Goal: Information Seeking & Learning: Understand process/instructions

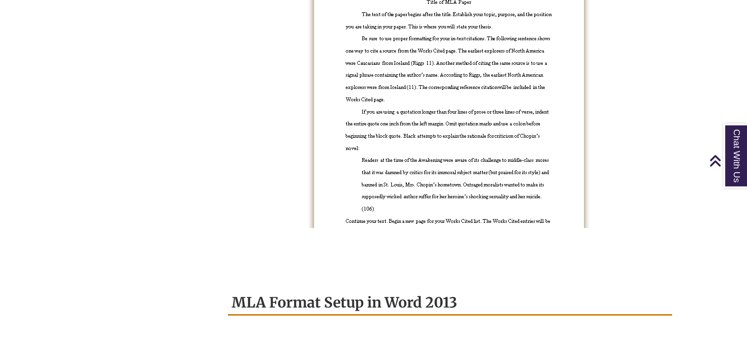
scroll to position [947, 0]
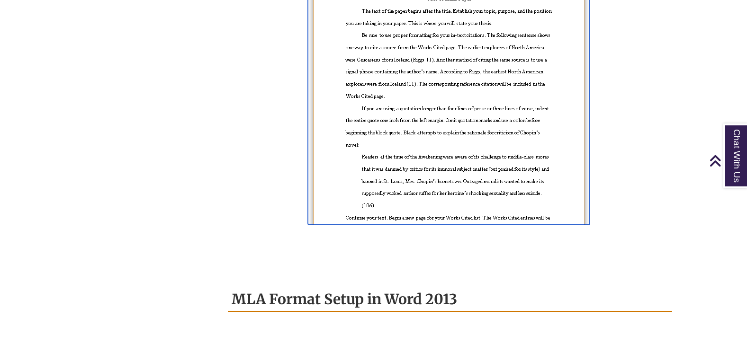
click at [471, 126] on img at bounding box center [449, 68] width 282 height 313
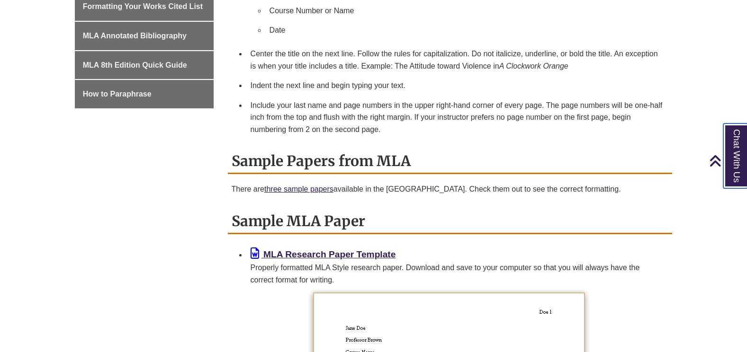
scroll to position [568, 0]
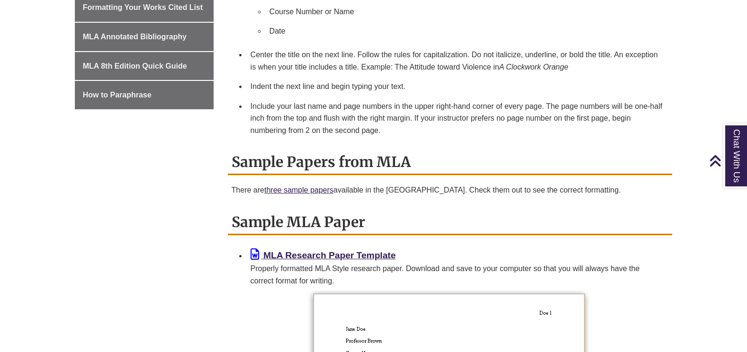
click at [498, 216] on h2 "Sample MLA Paper" at bounding box center [450, 222] width 445 height 25
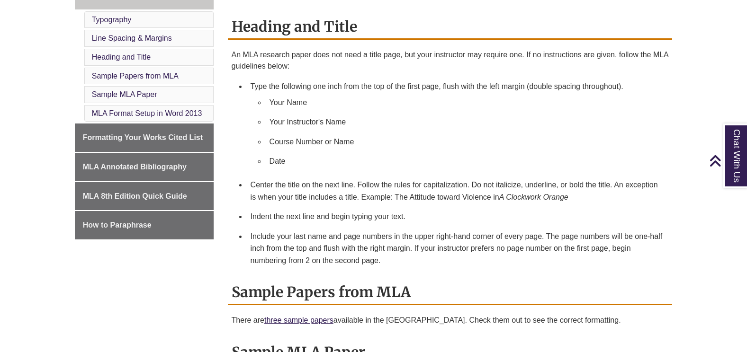
scroll to position [343, 0]
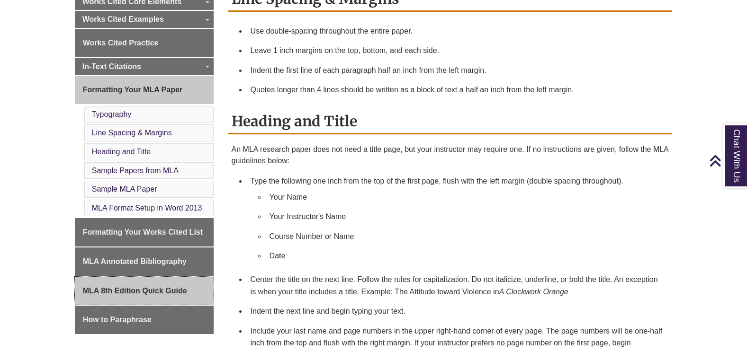
click at [139, 295] on span "MLA 8th Edition Quick Guide" at bounding box center [135, 291] width 104 height 8
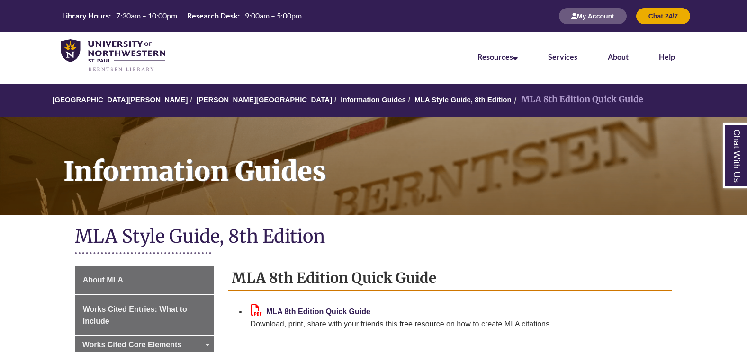
click at [307, 318] on div "MLA 8th Edition Quick Guide Download, print, share with your friends this free …" at bounding box center [458, 318] width 415 height 26
drag, startPoint x: 307, startPoint y: 318, endPoint x: 296, endPoint y: 311, distance: 12.8
click at [296, 311] on b "MLA 8th Edition Quick Guide" at bounding box center [318, 312] width 104 height 8
click at [523, 269] on h2 "MLA 8th Edition Quick Guide" at bounding box center [450, 278] width 445 height 25
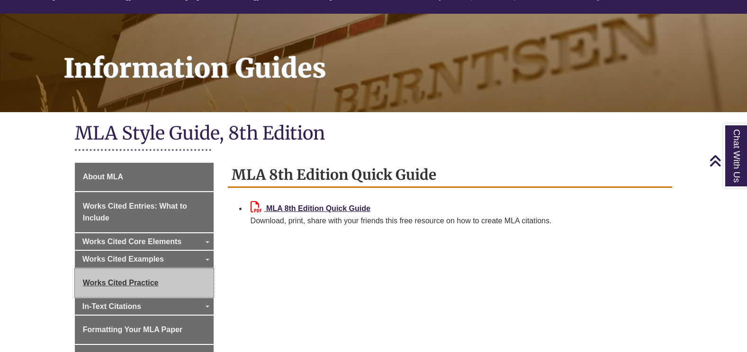
scroll to position [95, 0]
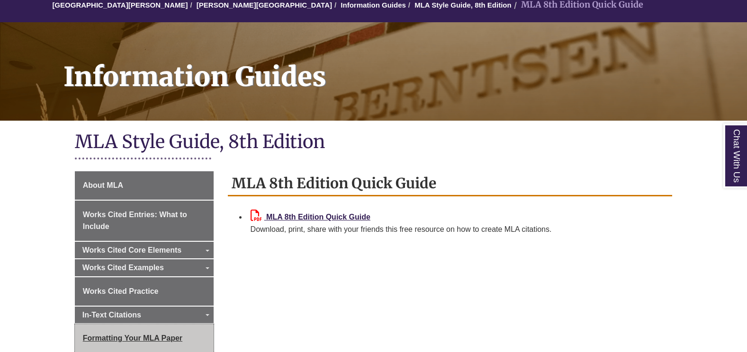
click at [172, 341] on span "Formatting Your MLA Paper" at bounding box center [132, 338] width 99 height 8
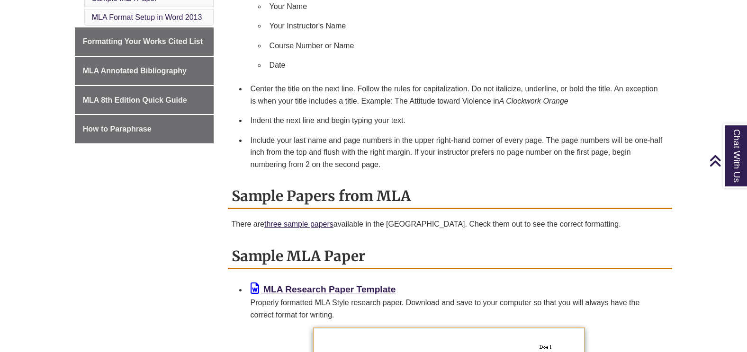
scroll to position [568, 0]
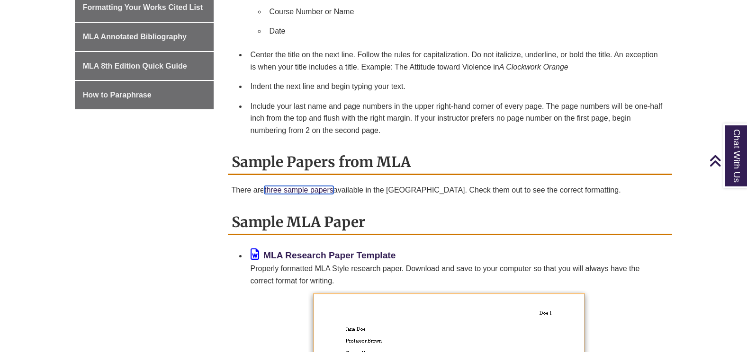
click at [302, 192] on link "three sample papers" at bounding box center [298, 190] width 69 height 8
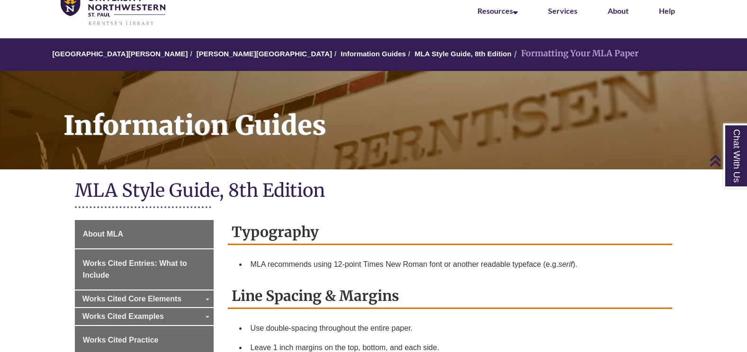
scroll to position [0, 0]
